Goal: Information Seeking & Learning: Learn about a topic

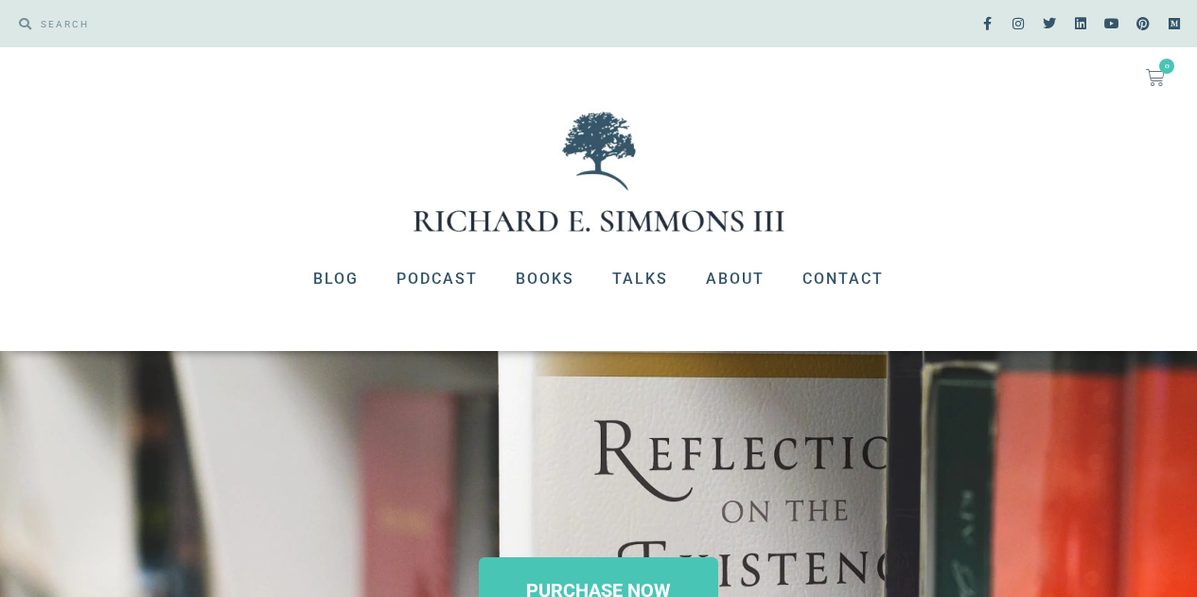
scroll to position [522, 0]
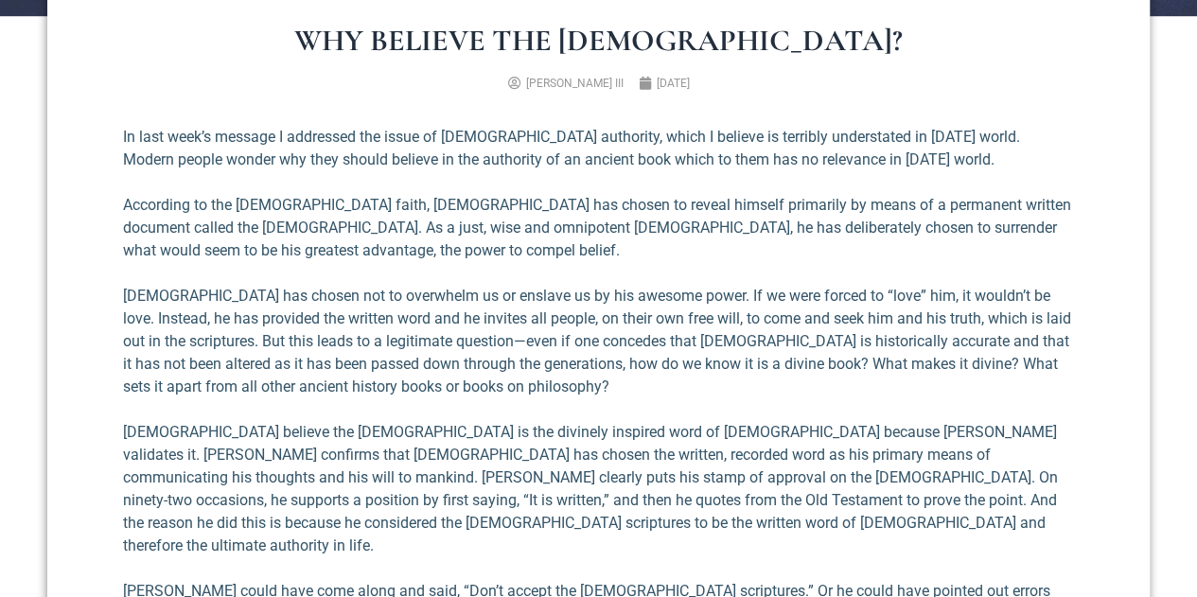
scroll to position [645, 0]
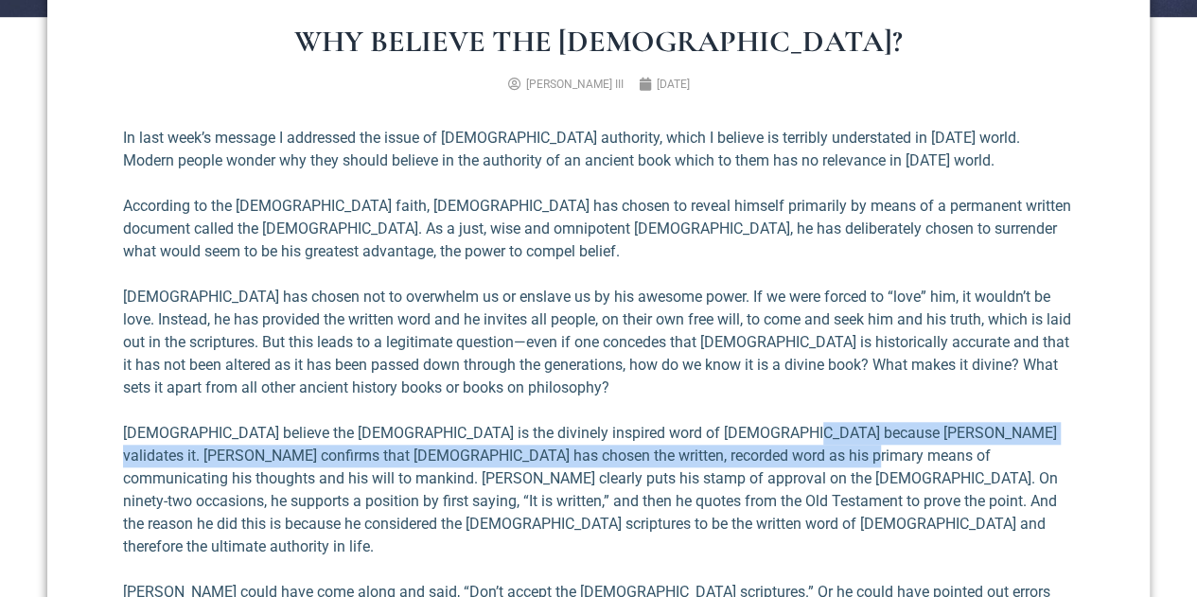
drag, startPoint x: 733, startPoint y: 433, endPoint x: 743, endPoint y: 448, distance: 17.6
click at [743, 448] on p "[DEMOGRAPHIC_DATA] believe the [DEMOGRAPHIC_DATA] is the divinely inspired word…" at bounding box center [598, 490] width 951 height 136
copy p "[PERSON_NAME] confirms that [DEMOGRAPHIC_DATA] has chosen the written, recorded…"
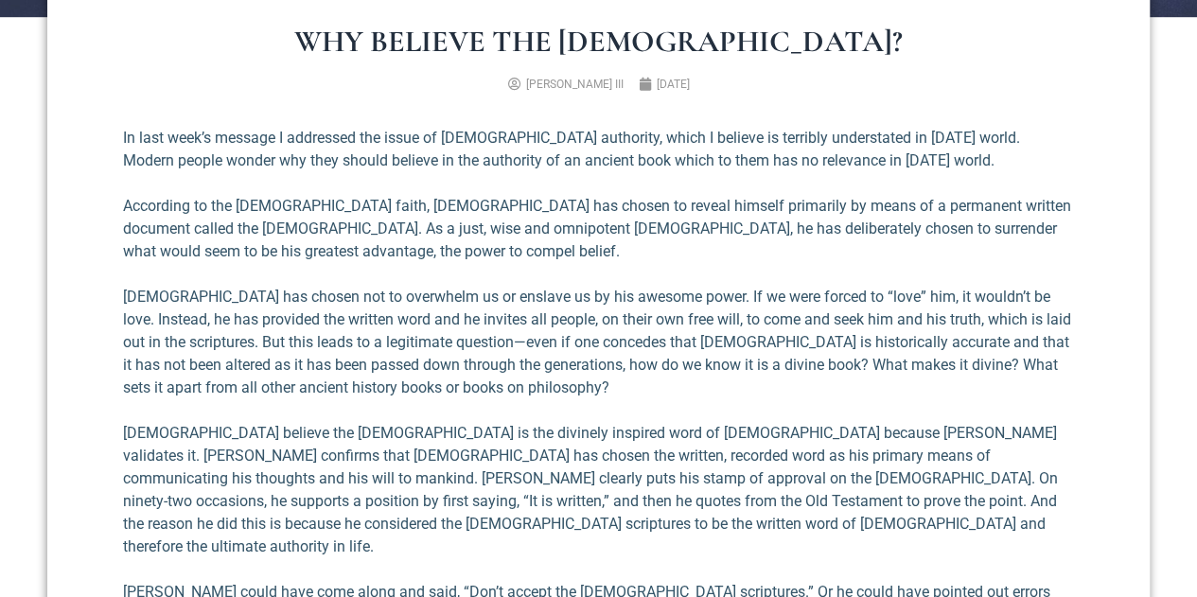
click at [477, 358] on p "[DEMOGRAPHIC_DATA] has chosen not to overwhelm us or enslave us by his awesome …" at bounding box center [598, 343] width 951 height 114
